Goal: Information Seeking & Learning: Obtain resource

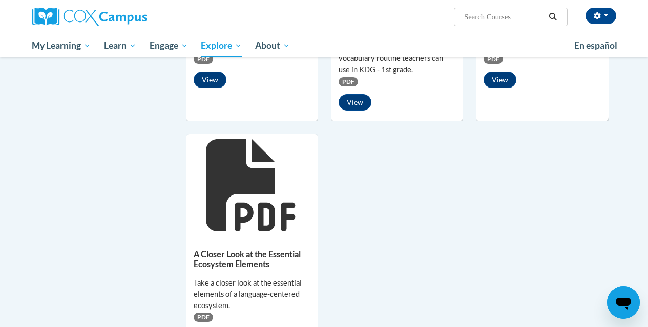
scroll to position [737, 0]
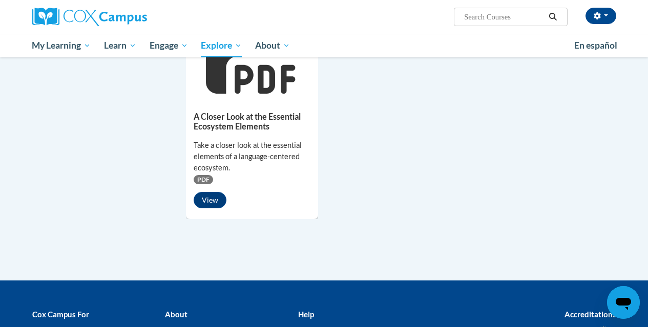
scroll to position [875, 0]
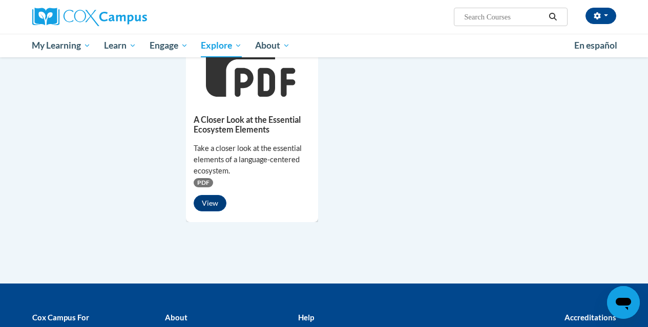
click at [263, 151] on div "Take a closer look at the essential elements of a language-centered ecosystem." at bounding box center [252, 160] width 117 height 34
click at [211, 208] on button "View" at bounding box center [210, 203] width 33 height 16
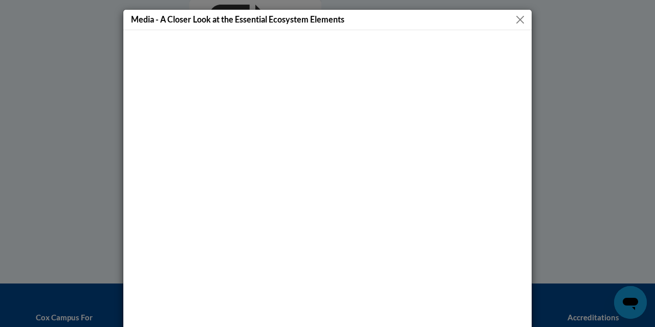
click at [517, 25] on button "Close" at bounding box center [520, 19] width 13 height 13
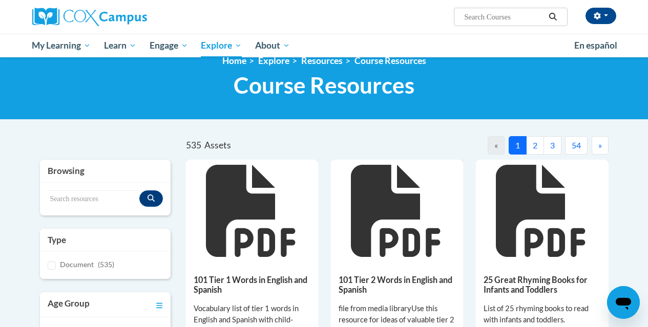
scroll to position [16, 0]
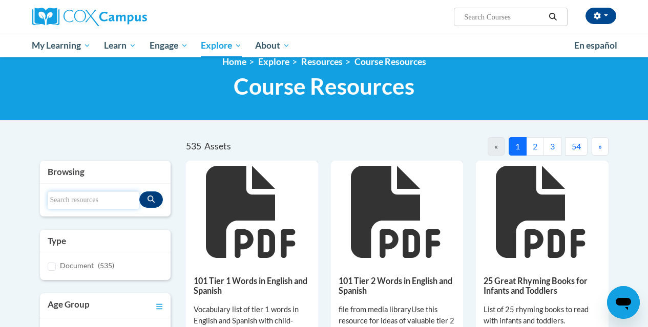
click at [80, 196] on input "Search resources" at bounding box center [94, 200] width 92 height 17
type input "tips"
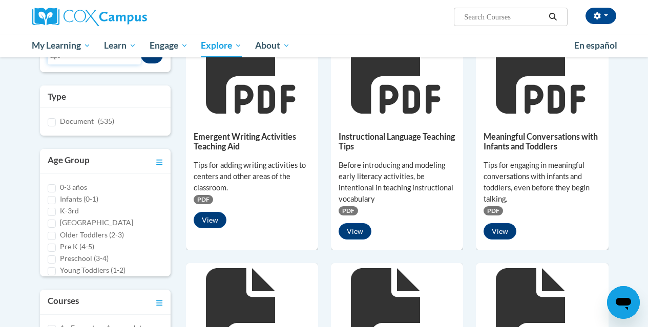
scroll to position [137, 0]
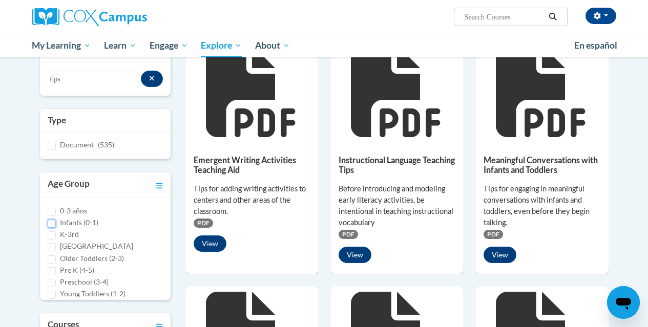
click at [48, 225] on input "Infants (0-1)" at bounding box center [52, 224] width 8 height 8
checkbox input "true"
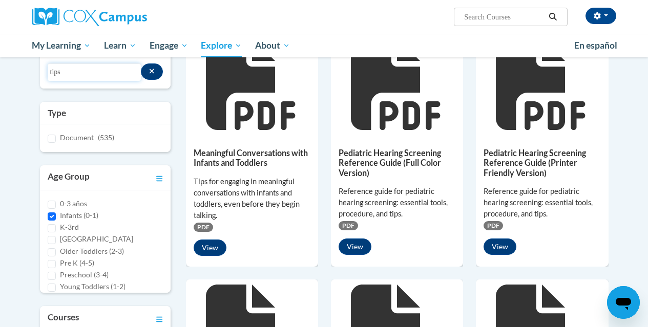
click at [77, 74] on input "tips" at bounding box center [95, 71] width 94 height 17
type input "tips guide"
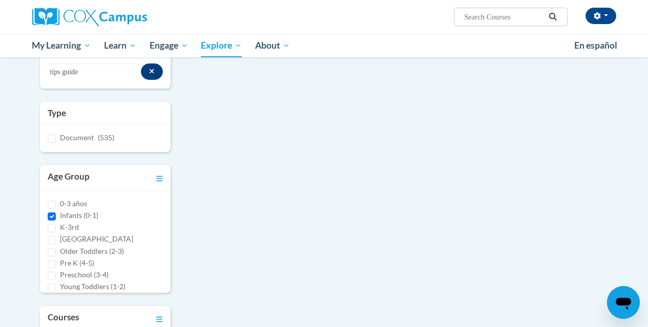
drag, startPoint x: 650, startPoint y: 97, endPoint x: 205, endPoint y: 183, distance: 452.8
drag, startPoint x: 205, startPoint y: 183, endPoint x: 51, endPoint y: 216, distance: 158.0
click at [51, 216] on input "Infants (0-1)" at bounding box center [52, 217] width 8 height 8
checkbox input "false"
click at [117, 71] on input "tips guide" at bounding box center [95, 71] width 94 height 17
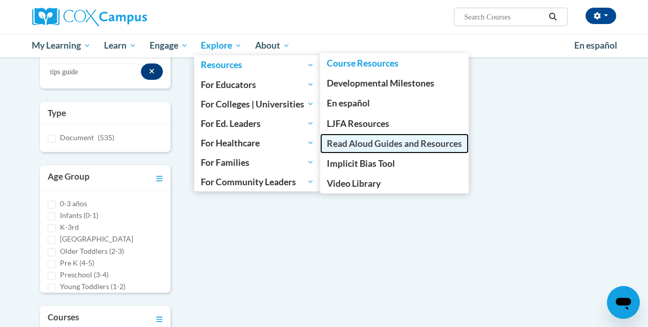
click at [357, 143] on span "Read Aloud Guides and Resources" at bounding box center [394, 143] width 135 height 11
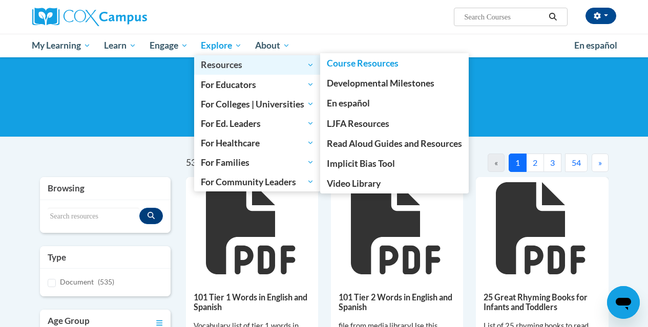
click at [231, 57] on link "Resources" at bounding box center [257, 64] width 126 height 19
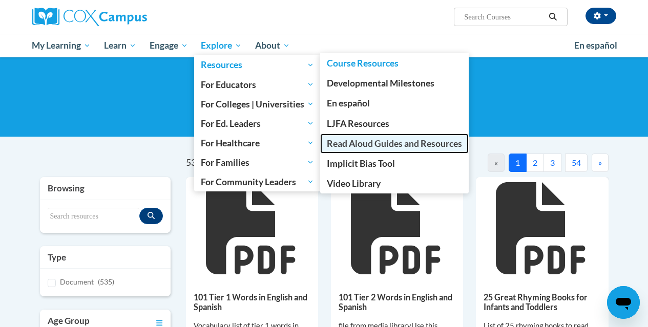
click at [416, 149] on span "Read Aloud Guides and Resources" at bounding box center [394, 143] width 135 height 11
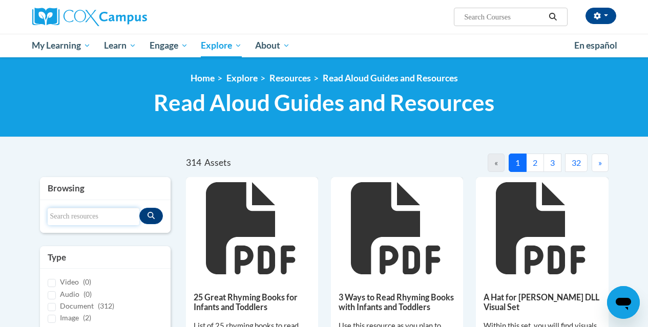
click at [116, 219] on input "Search resources" at bounding box center [94, 216] width 92 height 17
type input "tips"
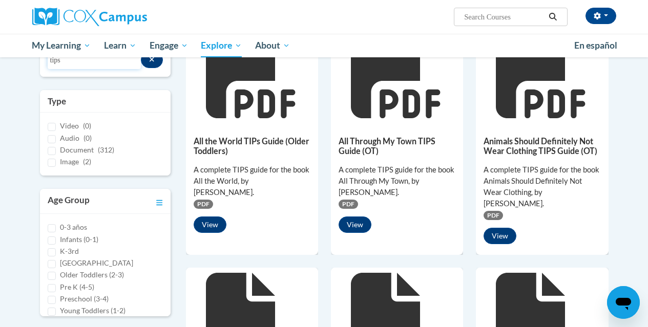
scroll to position [8, 0]
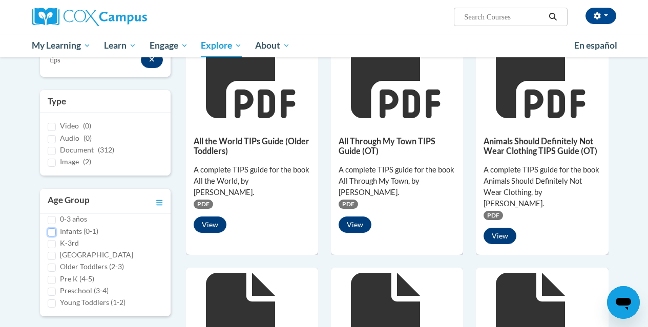
click at [48, 234] on input "Infants (0-1)" at bounding box center [52, 232] width 8 height 8
checkbox input "true"
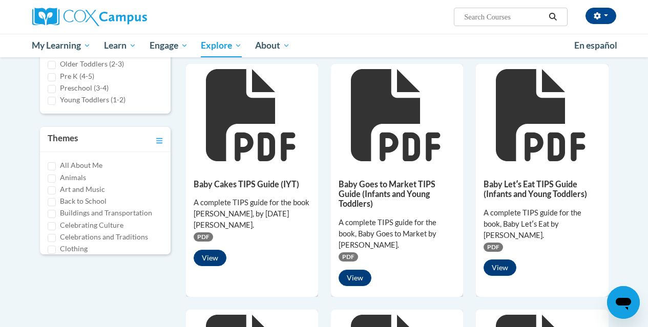
scroll to position [388, 0]
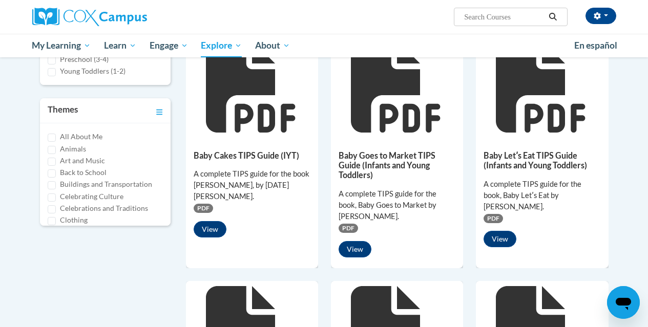
click at [640, 135] on body "Jessica Scott (America/Chicago UTC-05:00) My Profile Inbox My Transcripts Log O…" at bounding box center [324, 292] width 648 height 1360
click at [620, 205] on div "60 Assets « 1 2 3 4 5 6 » Browsing Search resources tips Type Video (0)" at bounding box center [324, 248] width 599 height 964
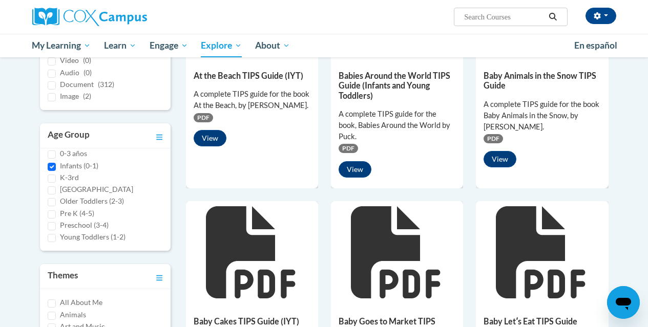
scroll to position [0, 0]
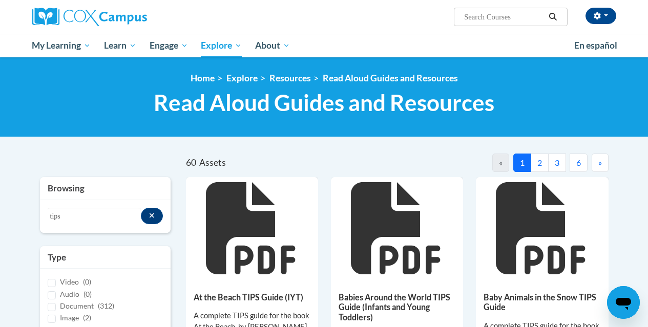
click at [539, 160] on button "2" at bounding box center [540, 163] width 18 height 18
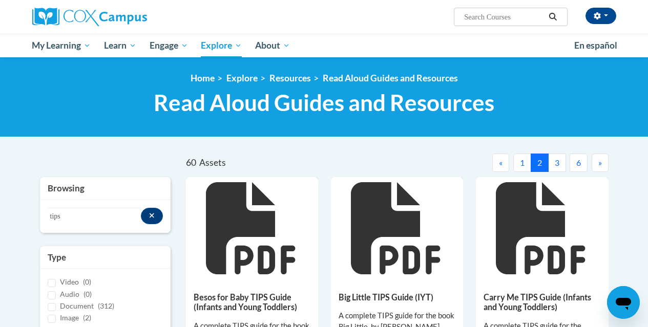
click at [557, 167] on button "3" at bounding box center [557, 163] width 18 height 18
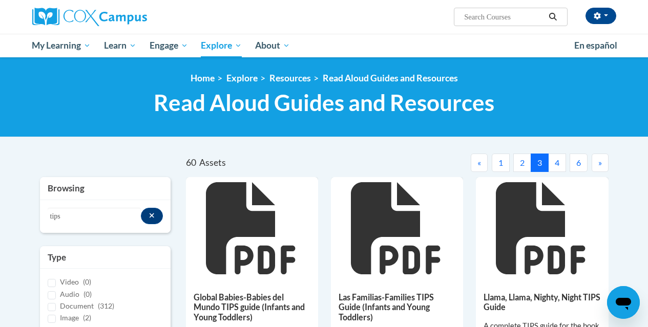
click at [580, 165] on button "6" at bounding box center [578, 163] width 18 height 18
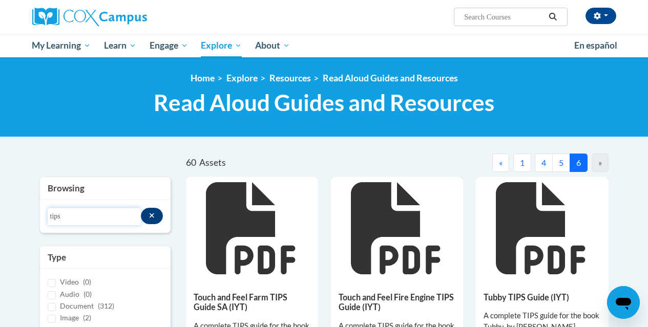
drag, startPoint x: 81, startPoint y: 214, endPoint x: 40, endPoint y: 211, distance: 40.6
click at [40, 211] on div "Search resources tips" at bounding box center [105, 216] width 131 height 33
paste input "A Spring Stroll in the City by Cathy Goldberg Fishman"
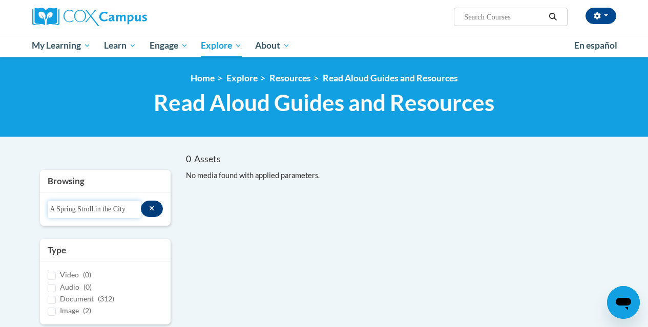
type input "A Spring Stroll in the City"
click at [155, 209] on button "Search resources" at bounding box center [152, 209] width 22 height 16
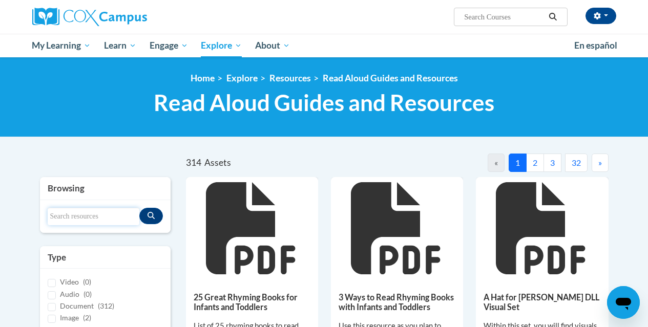
click at [110, 214] on input "Search resources" at bounding box center [94, 216] width 92 height 17
type input "tips"
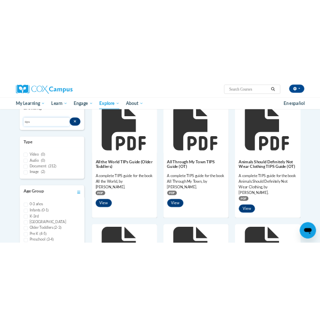
scroll to position [128, 0]
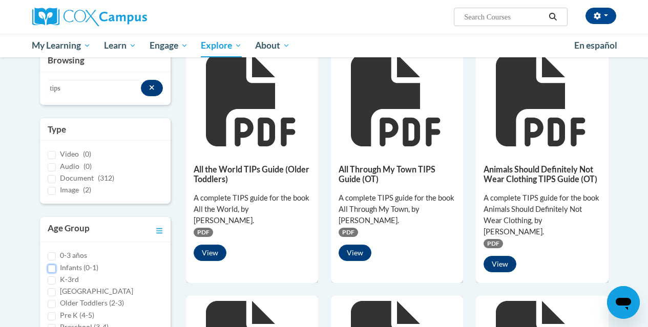
click at [53, 267] on input "Infants (0-1)" at bounding box center [52, 269] width 8 height 8
checkbox input "true"
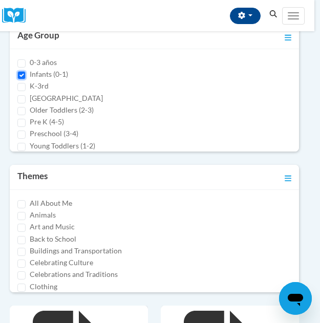
scroll to position [280, 6]
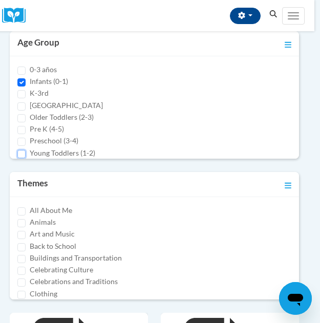
click at [22, 154] on input "Young Toddlers (1-2)" at bounding box center [21, 154] width 8 height 8
checkbox input "true"
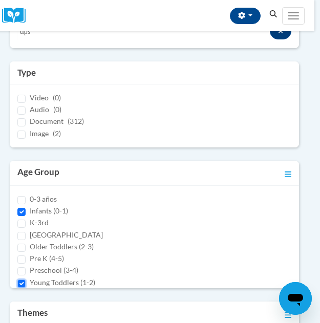
scroll to position [0, 6]
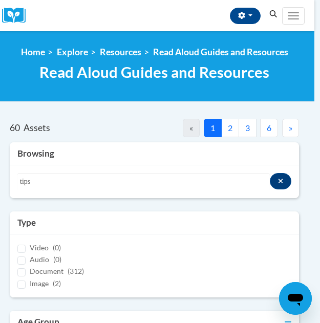
click at [227, 128] on button "2" at bounding box center [230, 128] width 18 height 18
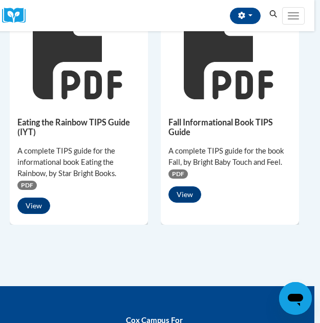
scroll to position [1520, 6]
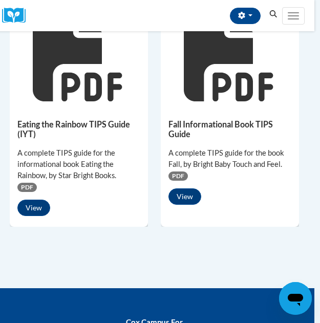
click at [251, 175] on div "PDF" at bounding box center [229, 175] width 123 height 11
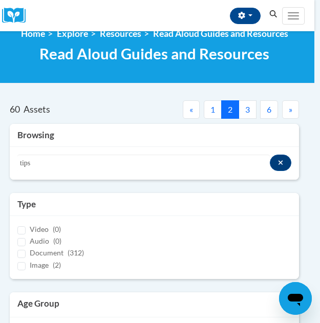
scroll to position [0, 6]
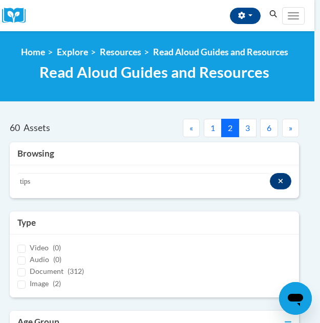
click at [247, 128] on button "3" at bounding box center [248, 128] width 18 height 18
click at [246, 135] on button "4" at bounding box center [248, 128] width 18 height 18
click at [212, 129] on button "3" at bounding box center [213, 128] width 18 height 18
click at [246, 127] on button "4" at bounding box center [248, 128] width 18 height 18
click at [212, 128] on button "3" at bounding box center [213, 128] width 18 height 18
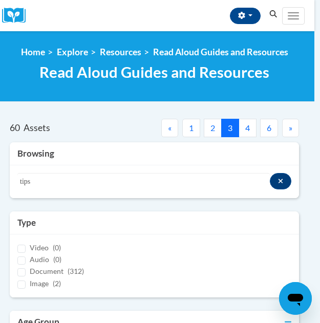
click at [252, 127] on button "4" at bounding box center [248, 128] width 18 height 18
click at [247, 128] on button "5" at bounding box center [248, 128] width 18 height 18
click at [269, 128] on button "6" at bounding box center [269, 128] width 18 height 18
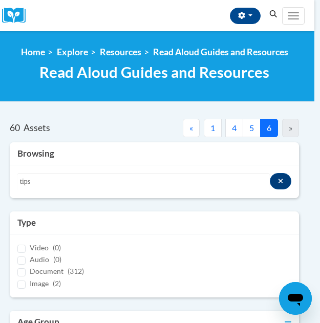
click at [289, 130] on div "»" at bounding box center [290, 128] width 17 height 18
click at [294, 128] on div "»" at bounding box center [290, 128] width 17 height 18
click at [292, 133] on div "»" at bounding box center [290, 128] width 17 height 18
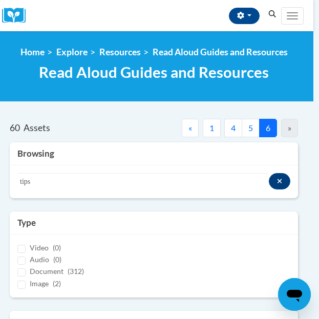
click at [211, 132] on button "1" at bounding box center [212, 128] width 18 height 18
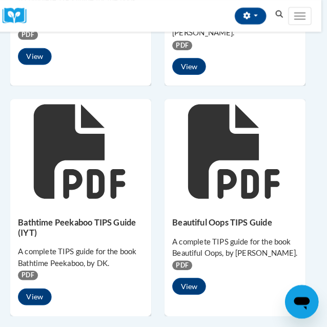
scroll to position [1438, 6]
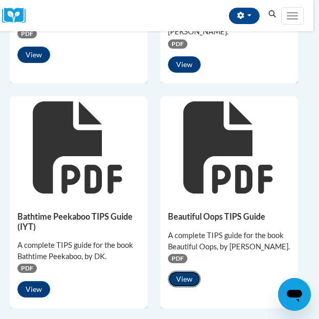
click at [185, 271] on button "View" at bounding box center [184, 279] width 33 height 16
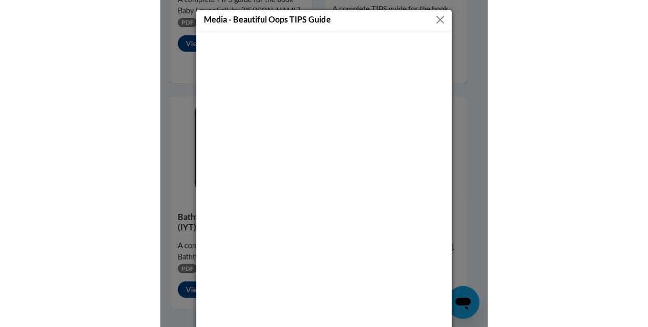
scroll to position [987, 0]
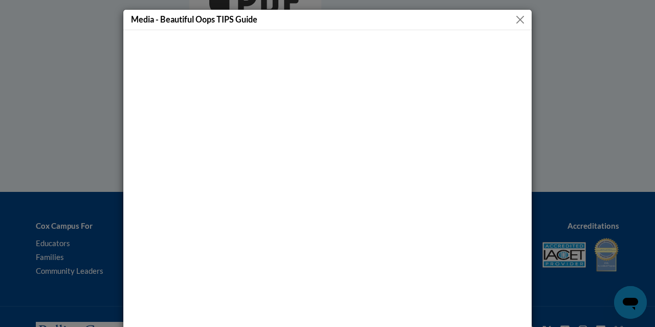
click at [514, 16] on button "Close" at bounding box center [520, 19] width 13 height 13
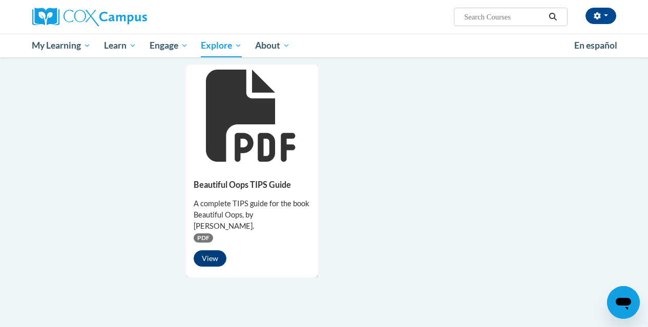
scroll to position [837, 0]
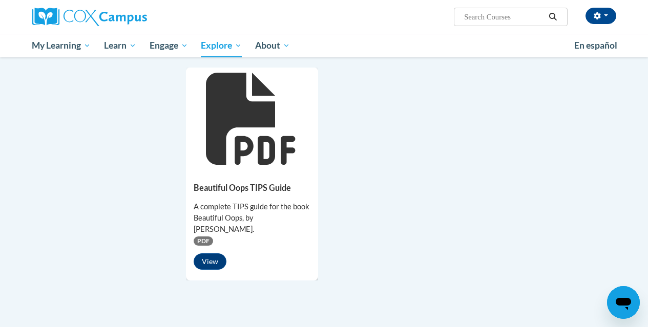
click at [260, 103] on icon at bounding box center [252, 119] width 92 height 92
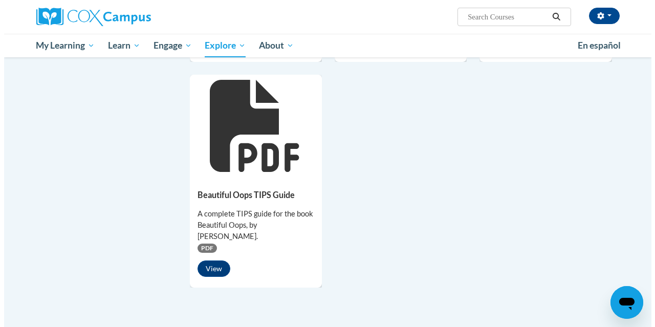
scroll to position [831, 0]
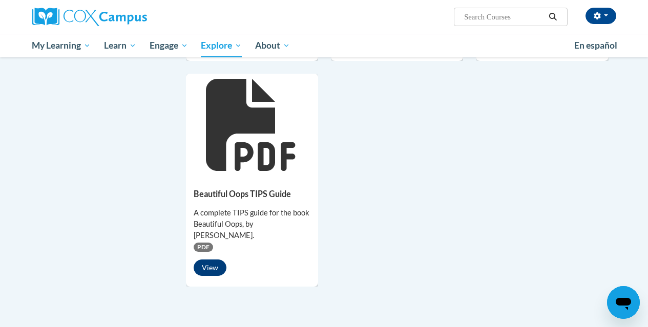
click at [215, 260] on button "View" at bounding box center [210, 268] width 33 height 16
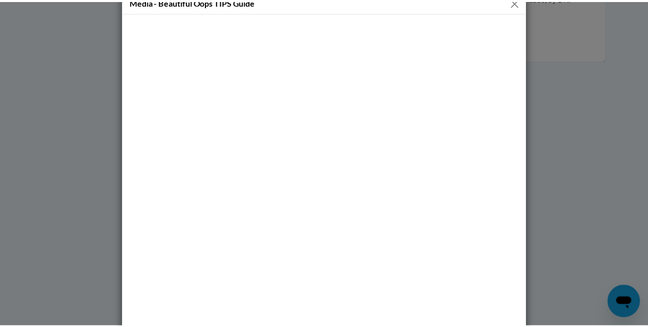
scroll to position [0, 0]
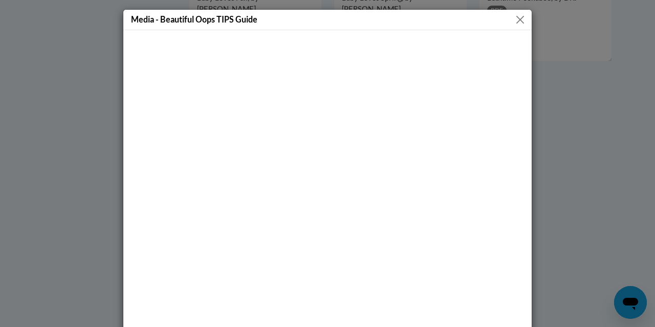
click at [514, 17] on button "Close" at bounding box center [520, 19] width 13 height 13
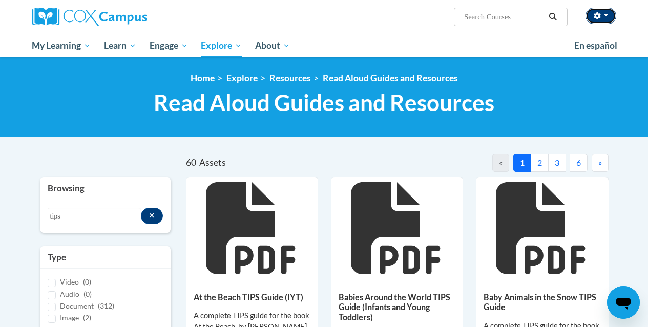
click at [606, 16] on span "button" at bounding box center [606, 15] width 4 height 2
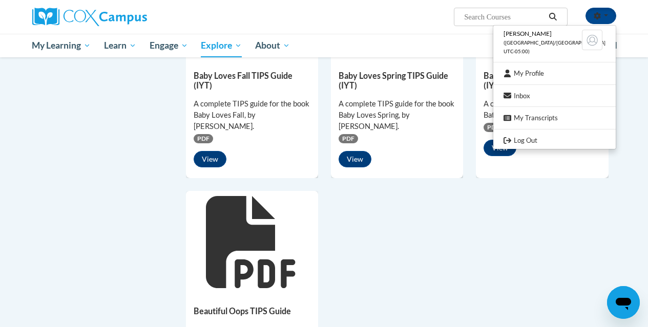
scroll to position [728, 0]
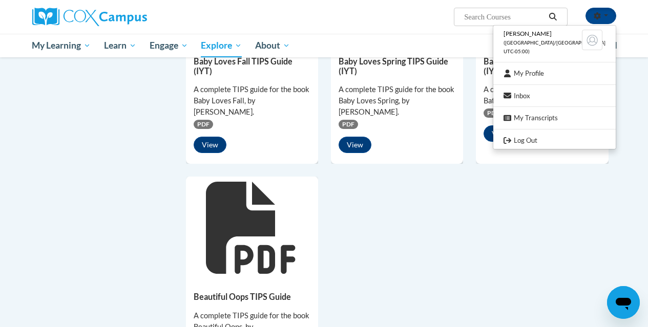
click at [258, 310] on div "A complete TIPS guide for the book Beautiful Oops, by [PERSON_NAME]." at bounding box center [252, 327] width 117 height 34
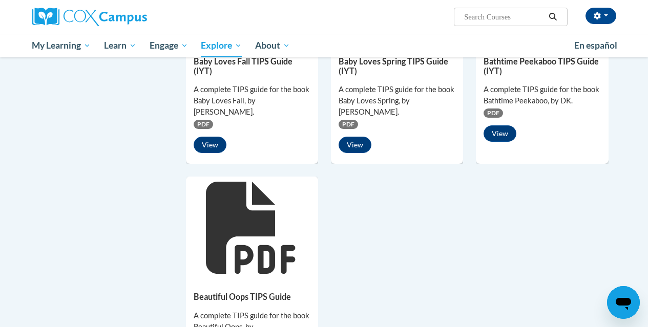
click at [269, 279] on div "Beautiful Oops TIPS Guide A complete TIPS guide for the book Beautiful Oops, by…" at bounding box center [252, 333] width 132 height 108
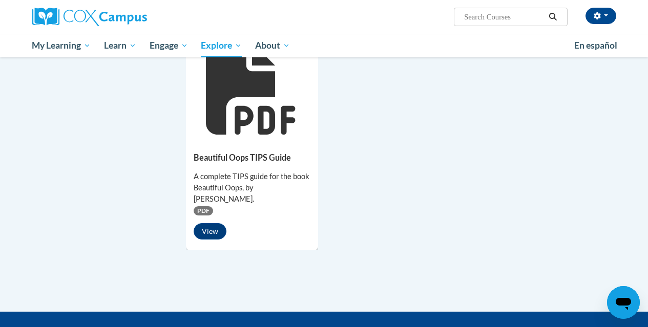
scroll to position [922, 0]
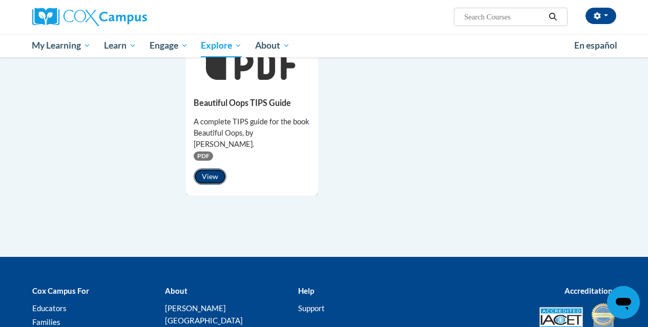
click at [214, 168] on button "View" at bounding box center [210, 176] width 33 height 16
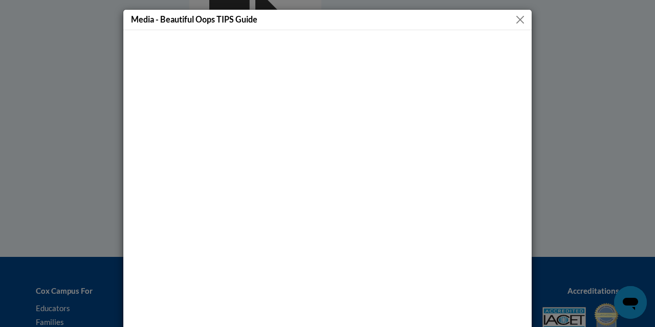
click at [517, 16] on button "Close" at bounding box center [520, 19] width 13 height 13
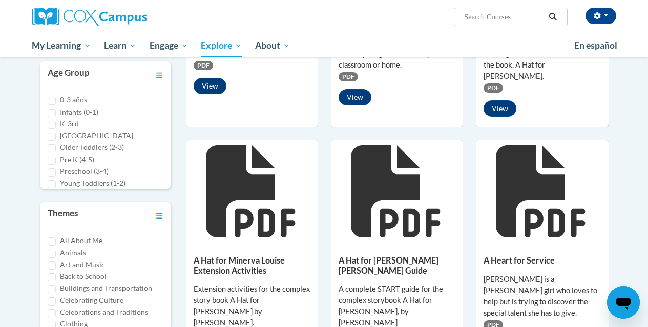
scroll to position [278, 0]
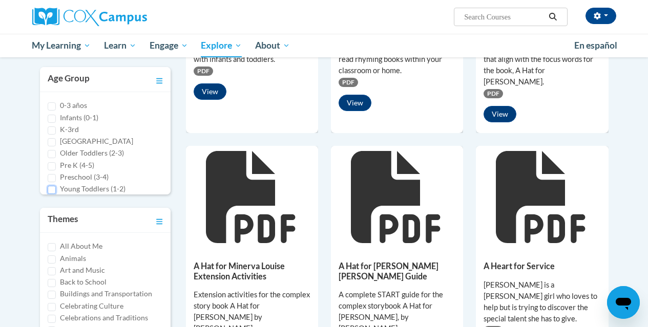
click at [55, 186] on input "Young Toddlers (1-2)" at bounding box center [52, 190] width 8 height 8
checkbox input "true"
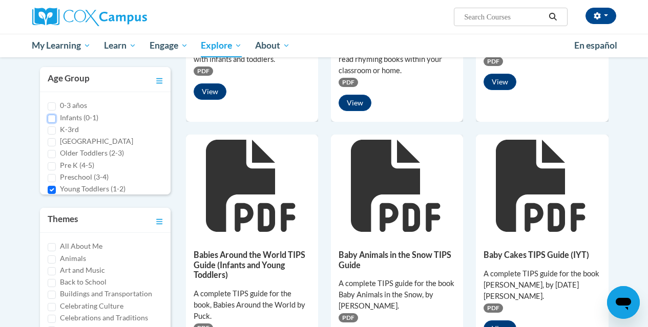
click at [50, 117] on input "Infants (0-1)" at bounding box center [52, 119] width 8 height 8
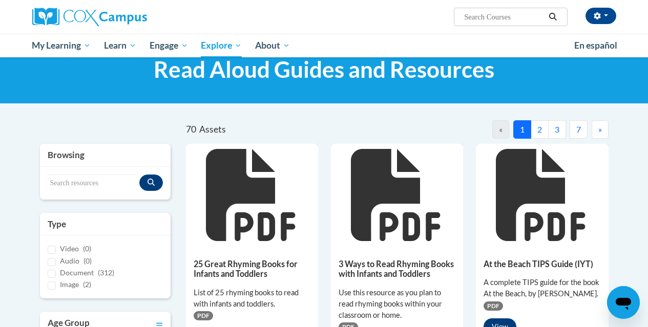
scroll to position [30, 0]
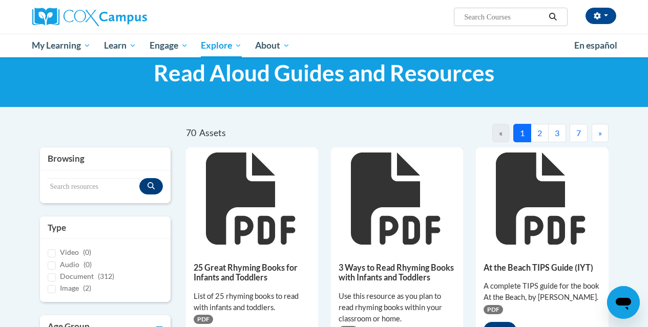
click at [541, 128] on button "2" at bounding box center [540, 133] width 18 height 18
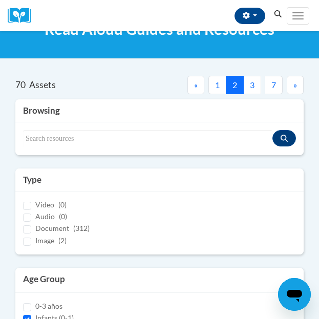
scroll to position [0, 0]
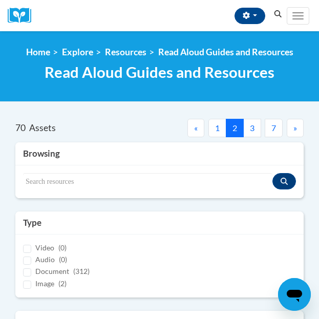
click at [250, 131] on button "3" at bounding box center [252, 128] width 18 height 18
click at [255, 123] on button "4" at bounding box center [252, 128] width 18 height 18
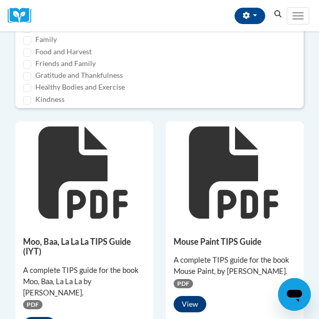
scroll to position [471, 0]
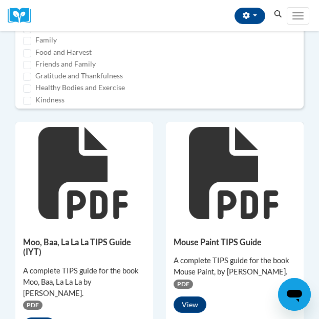
drag, startPoint x: 282, startPoint y: 271, endPoint x: 171, endPoint y: 270, distance: 111.6
click at [171, 270] on div "Mouse Paint TIPS Guide A complete TIPS guide for the book Mouse Paint, by Ellen…" at bounding box center [235, 272] width 138 height 96
copy div "Mouse Paint, by Ellen Stoll Walsh."
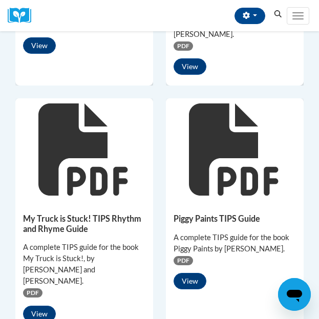
scroll to position [1207, 0]
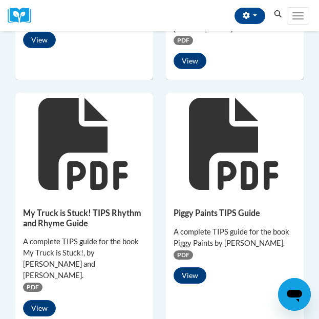
click at [81, 238] on div "A complete TIPS guide for the book My Truck is Stuck!, by [PERSON_NAME] and [PE…" at bounding box center [84, 258] width 122 height 45
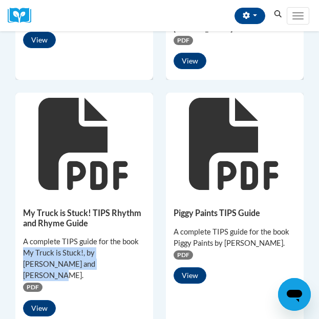
drag, startPoint x: 86, startPoint y: 238, endPoint x: 24, endPoint y: 230, distance: 62.4
click at [24, 236] on div "A complete TIPS guide for the book My Truck is Stuck!, by [PERSON_NAME] and [PE…" at bounding box center [84, 258] width 122 height 45
copy div "My Truck is Stuck!, by Kevin Lewis and Daniel Kirk."
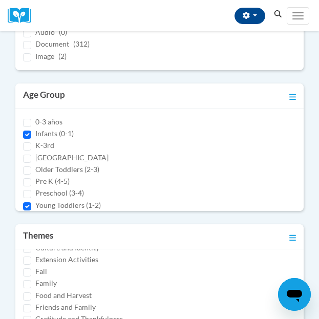
scroll to position [0, 0]
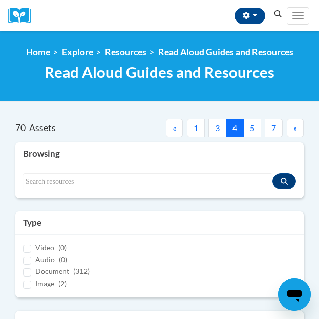
click at [252, 133] on button "5" at bounding box center [252, 128] width 18 height 18
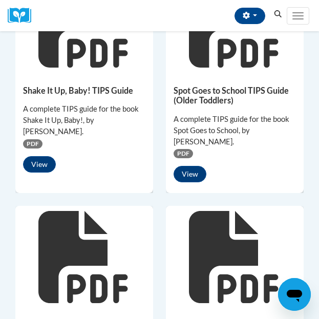
scroll to position [863, 0]
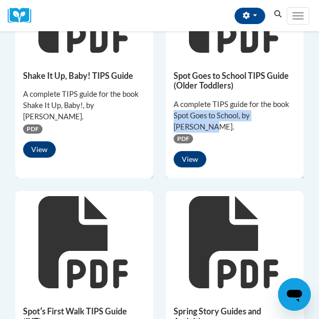
drag, startPoint x: 280, startPoint y: 112, endPoint x: 172, endPoint y: 117, distance: 108.1
click at [172, 117] on div "Spot Goes to School TIPS Guide (Older Toddlers) A complete TIPS guide for the b…" at bounding box center [235, 117] width 138 height 118
copy div "Spot Goes to School, by Eric Hill."
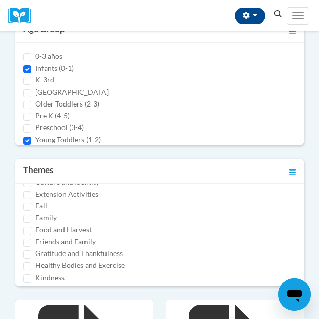
scroll to position [0, 0]
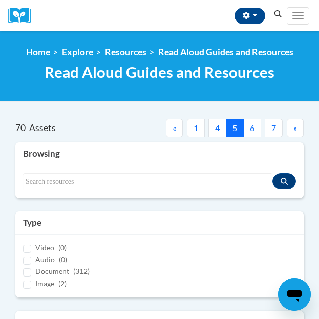
click at [252, 128] on button "6" at bounding box center [252, 128] width 18 height 18
click at [272, 128] on button "7" at bounding box center [274, 128] width 18 height 18
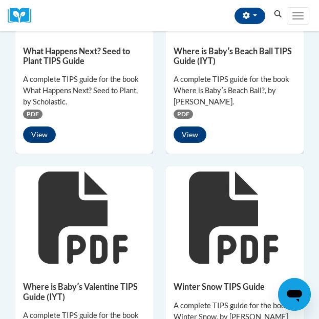
scroll to position [1413, 0]
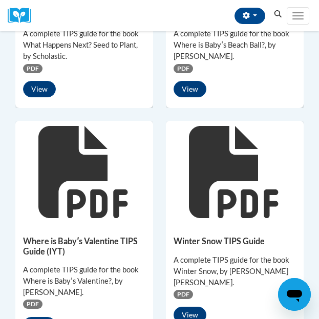
click at [234, 255] on div "A complete TIPS guide for the book Winter Snow, by Marion Liesbet Slegers." at bounding box center [235, 272] width 122 height 34
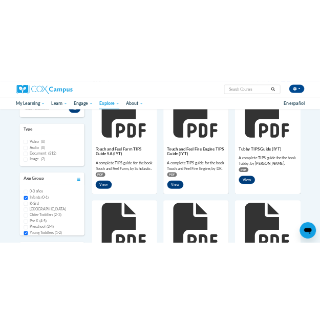
scroll to position [158, 0]
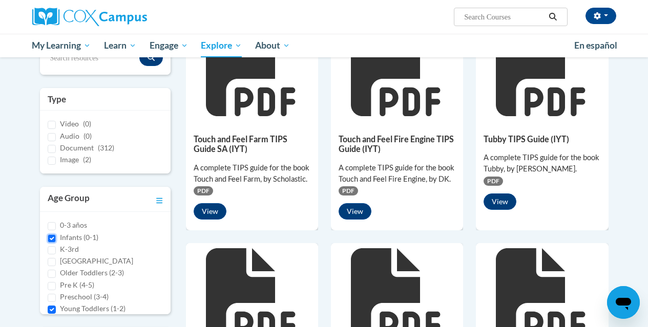
click at [51, 236] on input "Infants (0-1)" at bounding box center [52, 239] width 8 height 8
checkbox input "false"
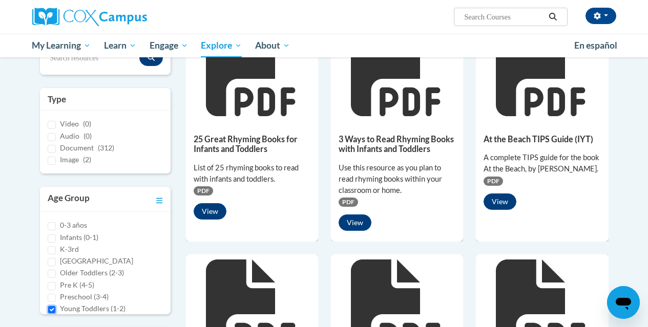
click at [52, 307] on input "Young Toddlers (1-2)" at bounding box center [52, 310] width 8 height 8
checkbox input "false"
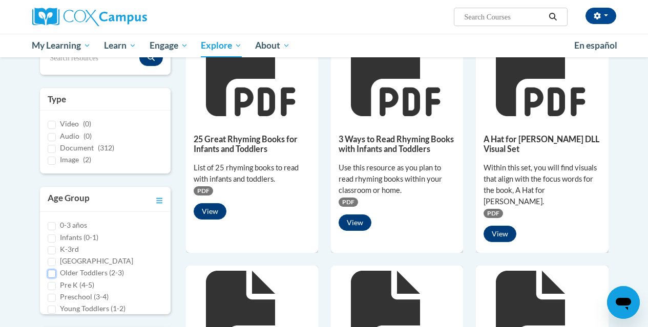
click at [52, 275] on input "Older Toddlers (2-3)" at bounding box center [52, 274] width 8 height 8
checkbox input "true"
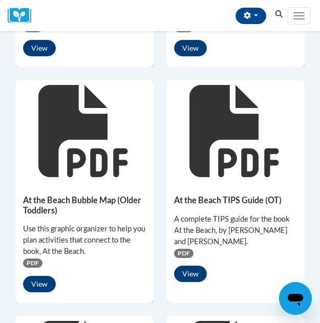
scroll to position [1220, 0]
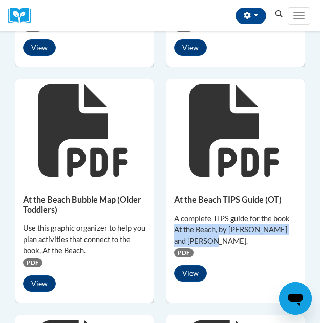
drag, startPoint x: 217, startPoint y: 228, endPoint x: 171, endPoint y: 217, distance: 47.9
click at [171, 217] on div "At the Beach TIPS Guide (OT) A complete TIPS guide for the book At the Beach, b…" at bounding box center [235, 236] width 138 height 108
copy div "At the Beach, by Anne and Harlow Rockwell."
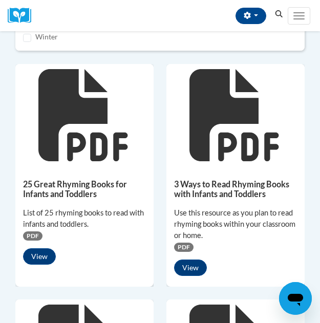
scroll to position [0, 0]
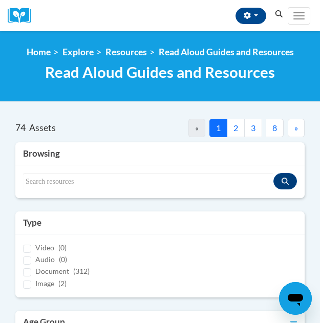
click at [235, 128] on button "2" at bounding box center [236, 128] width 18 height 18
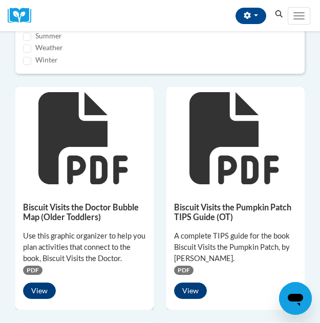
scroll to position [505, 0]
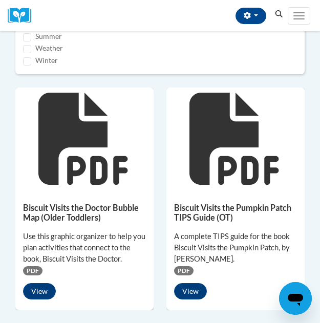
click at [136, 259] on div "Use this graphic organizer to help you plan activities that connect to the book…" at bounding box center [84, 248] width 123 height 34
click at [123, 259] on div "Use this graphic organizer to help you plan activities that connect to the book…" at bounding box center [84, 248] width 123 height 34
drag, startPoint x: 131, startPoint y: 257, endPoint x: 43, endPoint y: 260, distance: 88.7
click at [43, 260] on div "Use this graphic organizer to help you plan activities that connect to the book…" at bounding box center [84, 248] width 123 height 34
copy div "Biscuit Visits the Doctor."
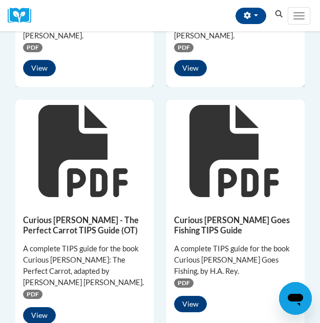
scroll to position [1215, 0]
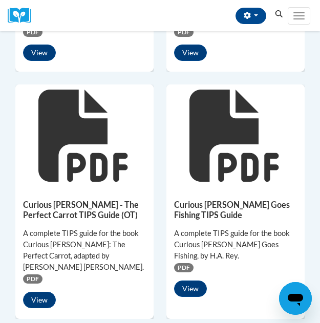
click at [236, 247] on div "A complete TIPS guide for the book Curious George Goes Fishing, by H.A. Rey." at bounding box center [235, 245] width 123 height 34
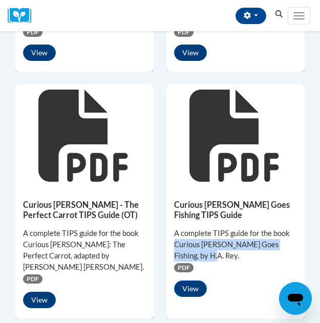
drag, startPoint x: 197, startPoint y: 252, endPoint x: 170, endPoint y: 246, distance: 27.8
click at [170, 246] on div "Curious George Goes Fishing TIPS Guide A complete TIPS guide for the book Curio…" at bounding box center [235, 246] width 138 height 118
copy div "Curious George Goes Fishing, by H.A. Rey."
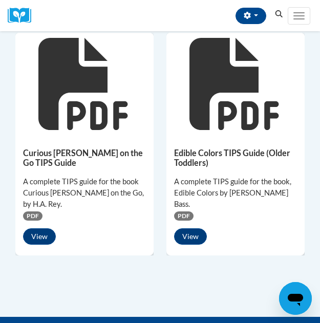
scroll to position [1515, 0]
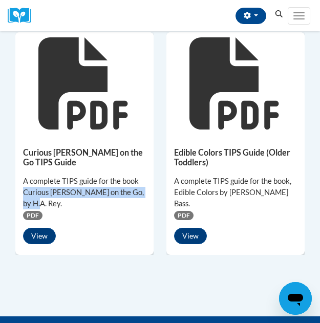
drag, startPoint x: 48, startPoint y: 187, endPoint x: 24, endPoint y: 180, distance: 25.0
click at [24, 180] on div "A complete TIPS guide for the book Curious George on the Go, by H.A. Rey." at bounding box center [84, 193] width 123 height 34
copy div "Curious George on the Go, by H.A. Rey."
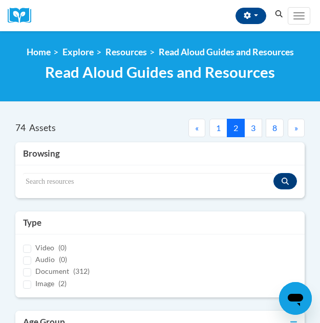
scroll to position [4, 0]
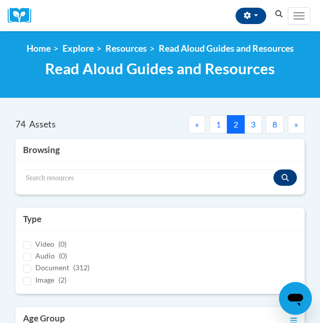
click at [253, 123] on button "3" at bounding box center [253, 124] width 18 height 18
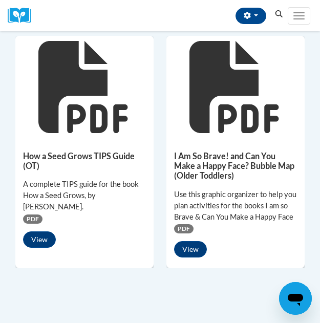
scroll to position [1534, 0]
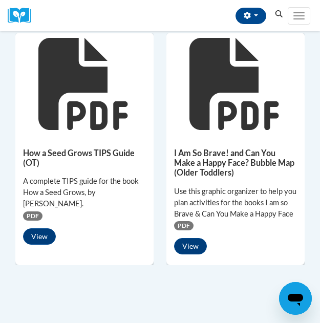
click at [267, 234] on div "I Am So Brave! and Can You Make a Happy Face? Bubble Map (Older Toddlers) Use t…" at bounding box center [235, 199] width 138 height 128
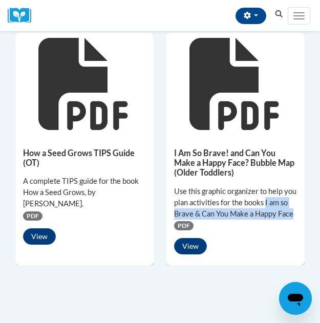
drag, startPoint x: 298, startPoint y: 211, endPoint x: 266, endPoint y: 200, distance: 33.7
click at [266, 200] on div "I Am So Brave! and Can You Make a Happy Face? Bubble Map (Older Toddlers) Use t…" at bounding box center [235, 199] width 138 height 128
copy div "I am so Brave & Can You Make a Happy Face"
click at [199, 247] on button "View" at bounding box center [190, 246] width 33 height 16
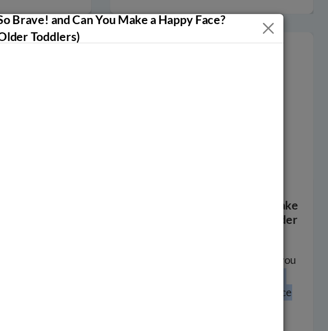
click at [279, 18] on button "Close" at bounding box center [281, 19] width 11 height 13
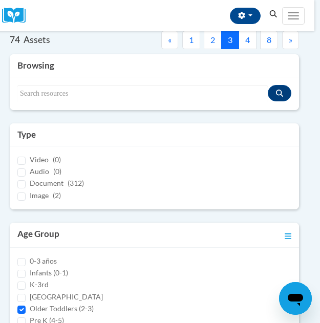
scroll to position [0, 6]
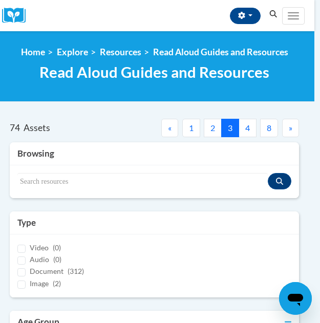
click at [247, 129] on button "4" at bounding box center [248, 128] width 18 height 18
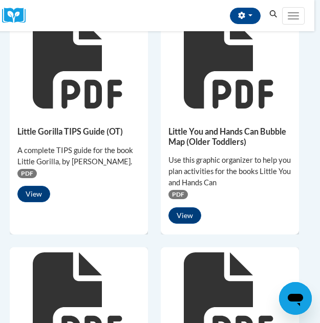
scroll to position [1300, 6]
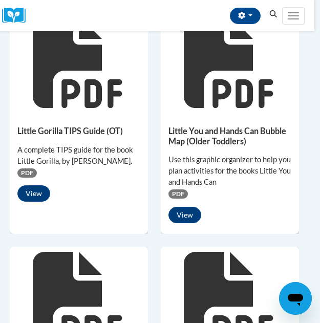
click at [228, 170] on div "Use this graphic organizer to help you plan activities for the books Little You…" at bounding box center [229, 171] width 123 height 34
drag, startPoint x: 229, startPoint y: 169, endPoint x: 260, endPoint y: 160, distance: 32.1
click at [260, 160] on div "Use this graphic organizer to help you plan activities for the books Little You…" at bounding box center [229, 171] width 123 height 34
copy div "Little You and Hands Can"
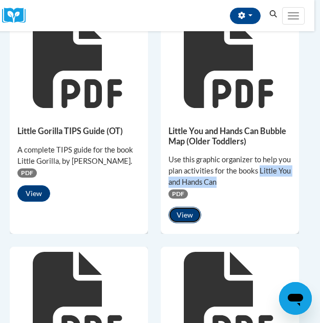
click at [187, 207] on button "View" at bounding box center [184, 215] width 33 height 16
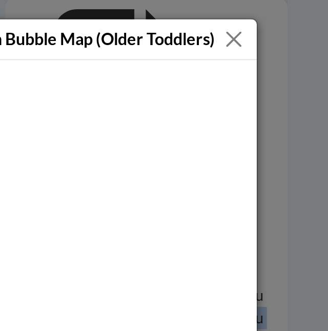
click at [277, 22] on button "Close" at bounding box center [279, 19] width 13 height 13
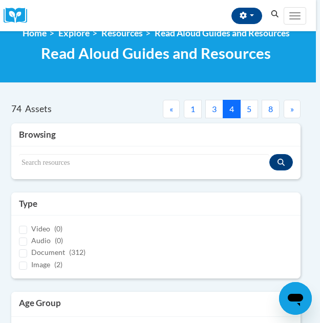
scroll to position [0, 4]
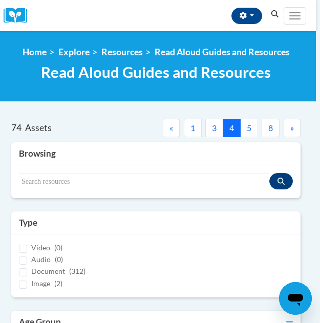
click at [247, 129] on button "5" at bounding box center [249, 128] width 18 height 18
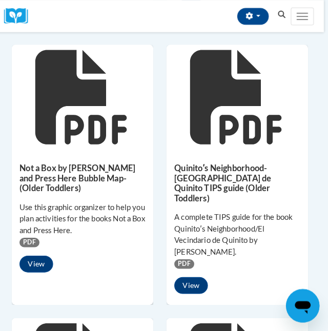
scroll to position [1280, 4]
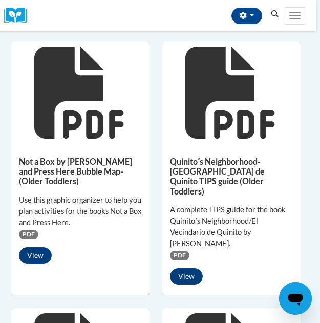
click at [106, 221] on div "Use this graphic organizer to help you plan activities for the books Not a Box …" at bounding box center [80, 212] width 123 height 34
drag, startPoint x: 97, startPoint y: 221, endPoint x: 110, endPoint y: 209, distance: 17.4
click at [110, 209] on div "Use this graphic organizer to help you plan activities for the books Not a Box …" at bounding box center [80, 212] width 123 height 34
copy div "Not a Box and Press Here."
click at [75, 188] on div "Not a Box by Antoinette Portis and Press Here Bubble Map-(Older Toddlers) Use t…" at bounding box center [80, 208] width 138 height 128
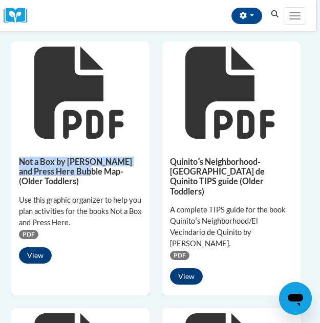
drag, startPoint x: 74, startPoint y: 172, endPoint x: 20, endPoint y: 156, distance: 56.6
click at [20, 157] on h5 "Not a Box by [PERSON_NAME] and Press Here Bubble Map-(Older Toddlers)" at bounding box center [80, 172] width 123 height 30
click at [44, 247] on button "View" at bounding box center [35, 255] width 33 height 16
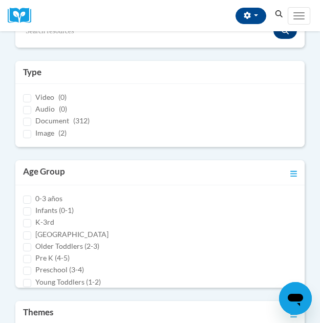
scroll to position [231, 0]
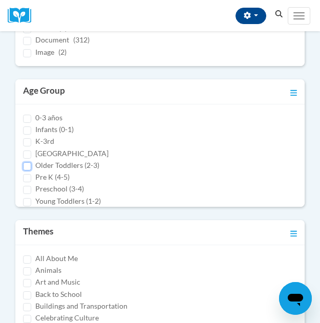
click at [28, 164] on input "Older Toddlers (2-3)" at bounding box center [27, 166] width 8 height 8
checkbox input "true"
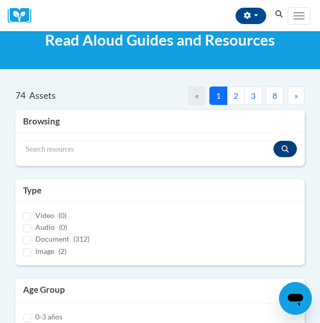
scroll to position [19, 0]
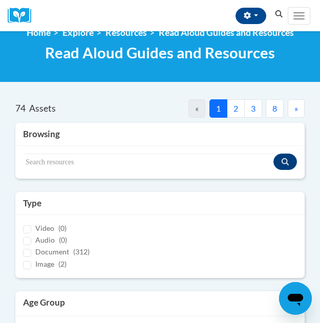
click at [254, 109] on button "3" at bounding box center [253, 108] width 18 height 18
click at [256, 108] on button "4" at bounding box center [253, 108] width 18 height 18
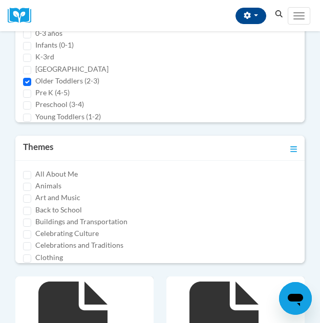
scroll to position [0, 0]
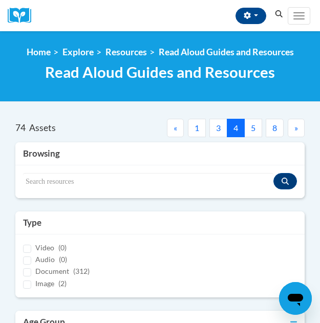
click at [256, 125] on button "5" at bounding box center [253, 128] width 18 height 18
click at [253, 130] on button "6" at bounding box center [253, 128] width 18 height 18
click at [252, 128] on button "7" at bounding box center [253, 128] width 18 height 18
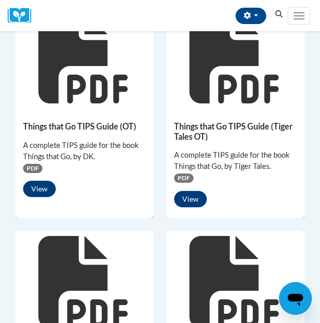
scroll to position [829, 0]
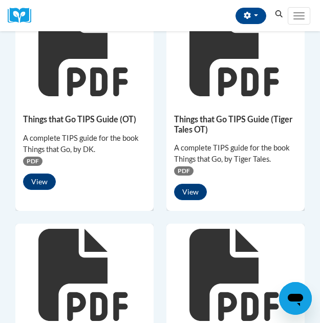
click at [297, 238] on div at bounding box center [235, 275] width 138 height 102
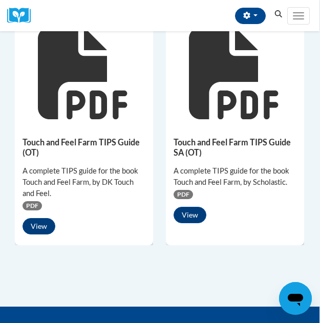
scroll to position [1504, 1]
click at [289, 181] on div "A complete TIPS guide for the book Touch and Feel Farm, by Scholastic." at bounding box center [235, 176] width 123 height 23
drag, startPoint x: 285, startPoint y: 182, endPoint x: 211, endPoint y: 187, distance: 73.4
click at [211, 187] on div "A complete TIPS guide for the book Touch and Feel Farm, by Scholastic. PDF" at bounding box center [235, 182] width 123 height 34
click at [285, 179] on div "A complete TIPS guide for the book Touch and Feel Farm, by Scholastic." at bounding box center [235, 176] width 123 height 23
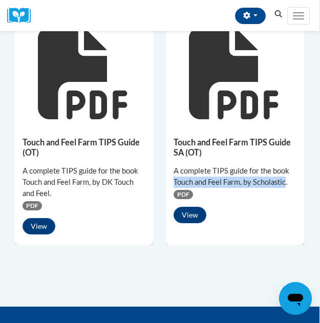
drag, startPoint x: 285, startPoint y: 179, endPoint x: 174, endPoint y: 182, distance: 111.2
click at [174, 182] on div "A complete TIPS guide for the book Touch and Feel Farm, by Scholastic." at bounding box center [235, 176] width 123 height 23
copy div "Touch and Feel Farm, by Scholastic"
click at [193, 217] on button "View" at bounding box center [190, 215] width 33 height 16
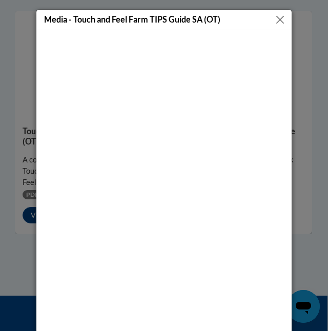
click at [273, 22] on button "Close" at bounding box center [279, 19] width 13 height 13
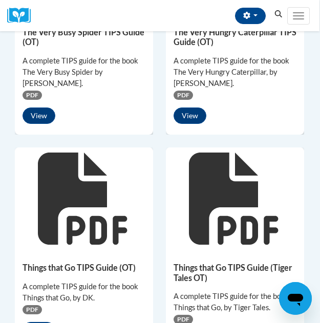
scroll to position [0, 1]
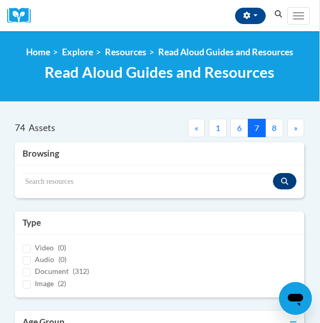
click at [276, 133] on button "8" at bounding box center [274, 128] width 18 height 18
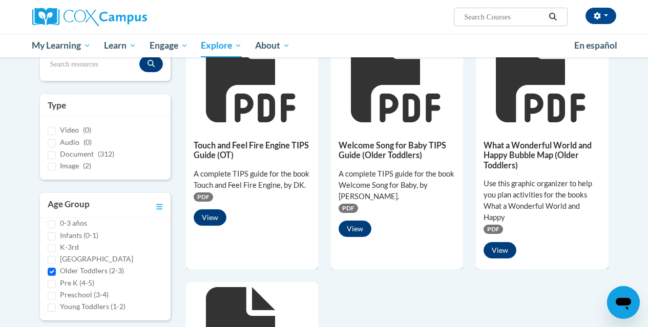
scroll to position [181, 0]
